Goal: Check status: Check status

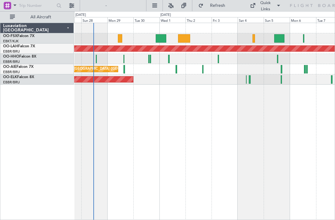
click at [68, 8] on button at bounding box center [72, 6] width 10 height 10
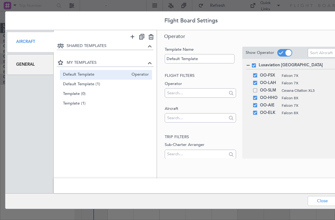
click at [24, 155] on div "Aircraft General" at bounding box center [29, 111] width 48 height 163
click at [322, 199] on button "Close" at bounding box center [323, 201] width 30 height 10
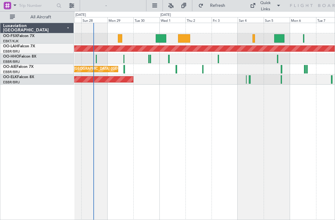
click at [150, 5] on button at bounding box center [155, 6] width 10 height 10
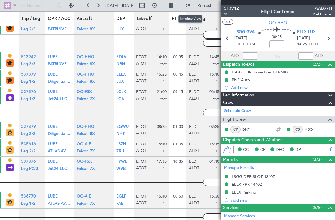
scroll to position [740, 0]
click at [32, 166] on span "Leg P2/3" at bounding box center [29, 168] width 17 height 4
click at [10, 164] on div "LEG TYPE Pos Charter" at bounding box center [9, 167] width 7 height 8
click at [4, 166] on nb-table-item-status-indicators "TRIP STAGE Flight Confirmed LEG STATUS Confirmed LEG TYPE Pos Charter" at bounding box center [9, 165] width 19 height 18
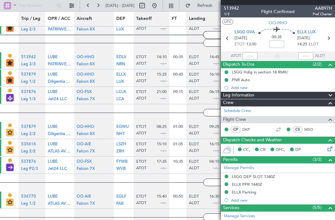
click at [9, 163] on div "LEG STATUS Confirmed" at bounding box center [10, 161] width 4 height 6
click at [12, 156] on nb-table-item-status-indicators "TRIP STAGE Flight Confirmed LEG STATUS Confirmed LEG TYPE Pos Charter" at bounding box center [9, 165] width 19 height 18
click at [11, 171] on div "LEG TYPE Pos Charter" at bounding box center [9, 167] width 7 height 8
click at [11, 168] on div "LEG TYPE Pos Charter" at bounding box center [9, 167] width 7 height 8
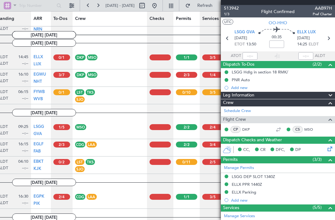
scroll to position [0, 191]
click at [190, 160] on div at bounding box center [186, 162] width 21 height 6
click at [189, 161] on div at bounding box center [186, 162] width 21 height 6
click at [216, 160] on div at bounding box center [213, 162] width 21 height 6
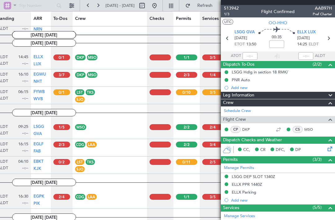
click at [192, 162] on div at bounding box center [186, 162] width 21 height 6
click at [134, 168] on nb-table-item-pill-list "LST Capt - [PERSON_NAME] [PERSON_NAME] (LST) TKS FO - [PERSON_NAME] (TKS) SJO I…" at bounding box center [110, 165] width 70 height 13
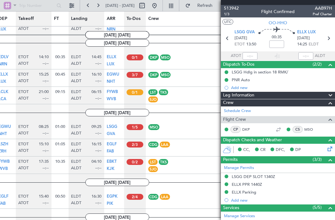
scroll to position [0, 119]
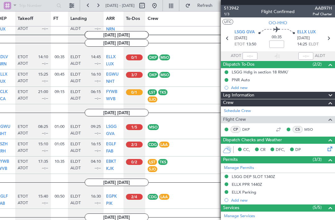
click at [164, 163] on div "FO - [PERSON_NAME] (TKS)" at bounding box center [162, 162] width 9 height 6
click at [134, 159] on div at bounding box center [134, 162] width 17 height 6
click at [135, 157] on article "0/2" at bounding box center [135, 164] width 22 height 17
click at [134, 162] on div at bounding box center [134, 162] width 17 height 6
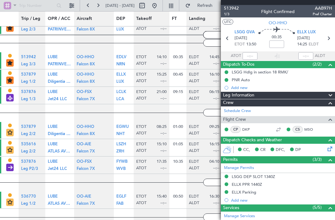
scroll to position [0, 0]
click at [30, 170] on span "Leg P2/3" at bounding box center [29, 168] width 17 height 4
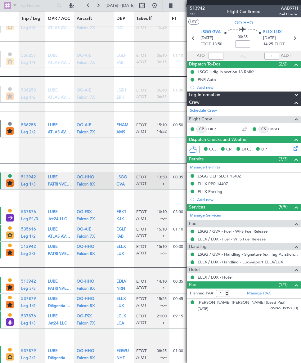
scroll to position [515, 0]
click at [246, 9] on div "Flight Confirmed" at bounding box center [244, 11] width 34 height 7
click at [114, 219] on article "EGWU RAF Northolt NHT [GEOGRAPHIC_DATA]" at bounding box center [124, 354] width 20 height 17
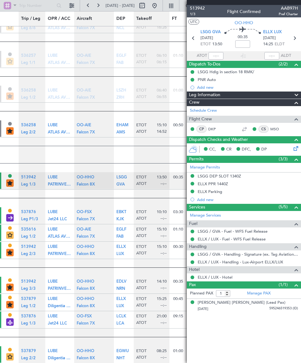
click at [86, 219] on span "OO-FSX" at bounding box center [84, 317] width 15 height 4
click at [162, 82] on article "[DATE] [DATE]" at bounding box center [235, 76] width 471 height 17
click at [11, 219] on div "LEG TYPE Pref Charter" at bounding box center [9, 305] width 7 height 8
click at [11, 219] on article "[DATE] [DATE]" at bounding box center [235, 267] width 471 height 17
click at [11, 219] on div "LEG STATUS Confirmed" at bounding box center [10, 247] width 4 height 6
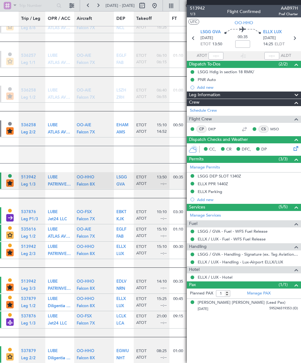
click at [11, 219] on div "LEG STATUS Confirmed" at bounding box center [10, 229] width 4 height 6
click at [14, 211] on section "LEG STATUS Confirmed LEG TYPE Pos Charter" at bounding box center [12, 217] width 12 height 16
click at [33, 195] on section "[DATE] [DATE]" at bounding box center [235, 197] width 471 height 7
click at [56, 124] on span "LUBE" at bounding box center [53, 125] width 10 height 4
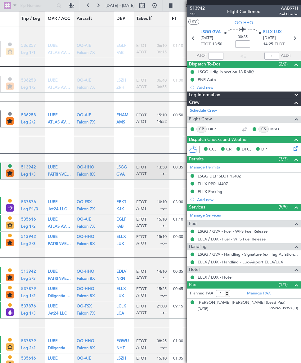
scroll to position [525, 0]
click at [299, 93] on span at bounding box center [296, 95] width 7 height 7
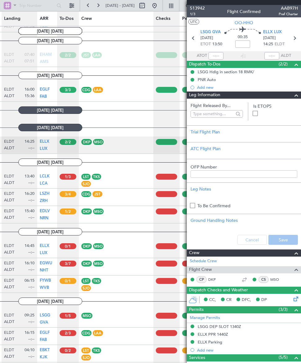
scroll to position [0, 138]
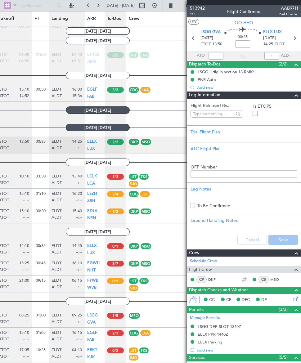
click at [117, 219] on div at bounding box center [115, 281] width 17 height 6
click at [116, 219] on div at bounding box center [115, 281] width 17 height 6
click at [115, 219] on div at bounding box center [115, 281] width 17 height 6
click at [116, 219] on span "[DATE] [DATE]" at bounding box center [98, 231] width 64 height 7
click at [113, 219] on article "[DATE] [DATE]" at bounding box center [97, 232] width 471 height 17
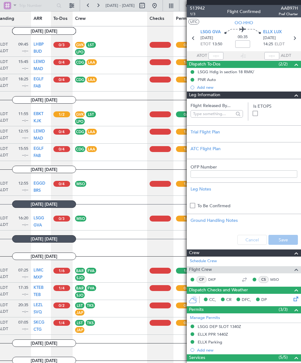
scroll to position [1221, 0]
